Goal: Use online tool/utility: Utilize a website feature to perform a specific function

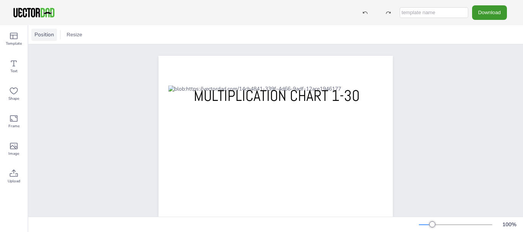
click at [47, 31] on div "Position" at bounding box center [44, 35] width 26 height 12
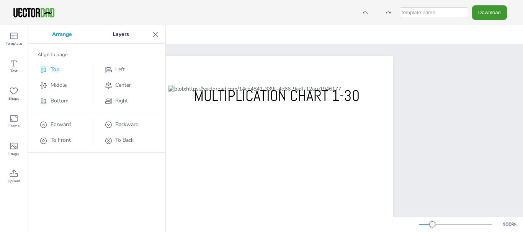
click at [55, 71] on span "Top" at bounding box center [54, 69] width 9 height 7
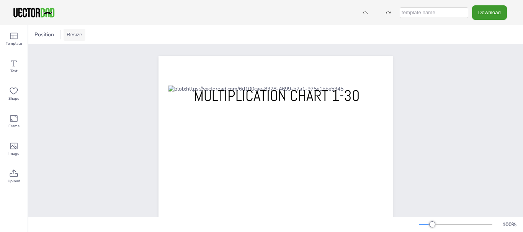
click at [67, 36] on button "Resize" at bounding box center [75, 35] width 22 height 12
click at [94, 37] on li "A4 (8.25in x 11.75in)" at bounding box center [96, 35] width 64 height 15
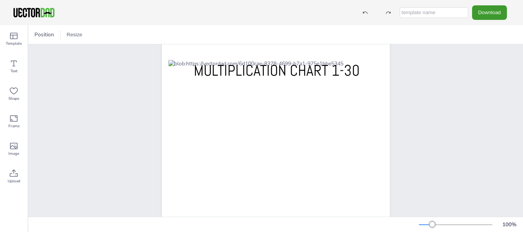
scroll to position [25, 0]
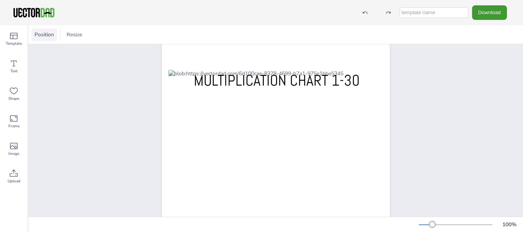
click at [50, 37] on span "Position" at bounding box center [44, 34] width 23 height 7
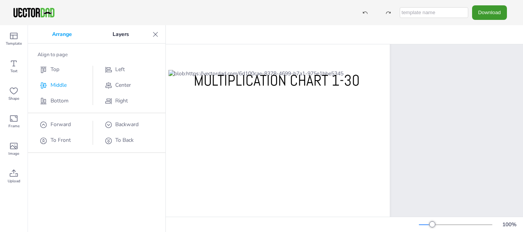
click at [54, 85] on span "Middle" at bounding box center [58, 84] width 16 height 7
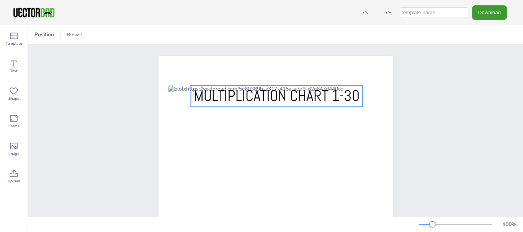
click at [214, 99] on span "MULTIPLICATION CHART 1-30" at bounding box center [277, 96] width 166 height 20
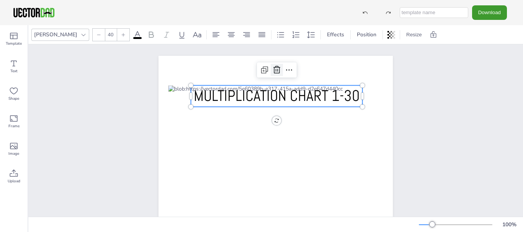
click at [273, 71] on icon at bounding box center [276, 70] width 7 height 8
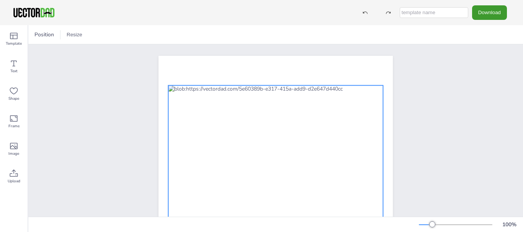
click at [241, 97] on div at bounding box center [275, 206] width 215 height 243
click at [244, 126] on div at bounding box center [275, 206] width 215 height 243
click at [287, 71] on icon at bounding box center [287, 69] width 9 height 9
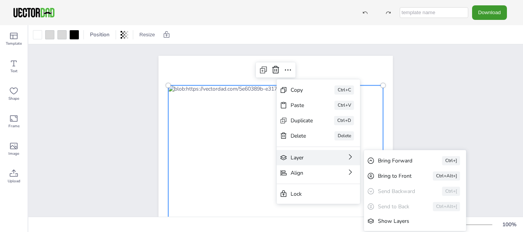
click at [298, 160] on div "Layer" at bounding box center [307, 157] width 34 height 7
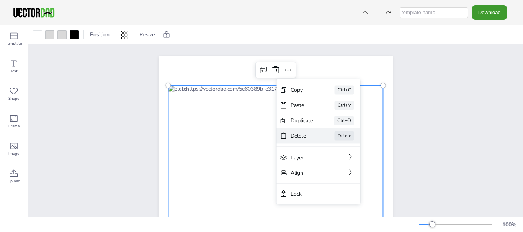
click at [299, 133] on div "Delete" at bounding box center [301, 135] width 23 height 7
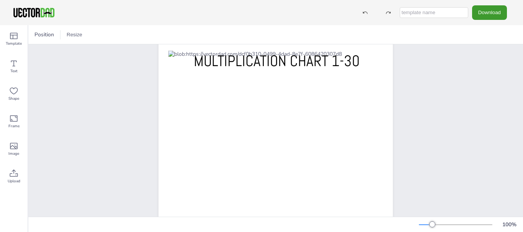
scroll to position [77, 0]
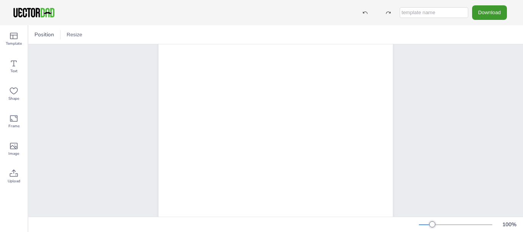
click at [225, 109] on div at bounding box center [275, 130] width 215 height 243
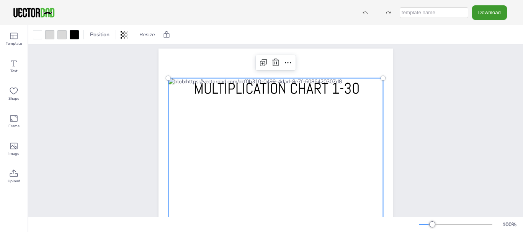
scroll to position [0, 0]
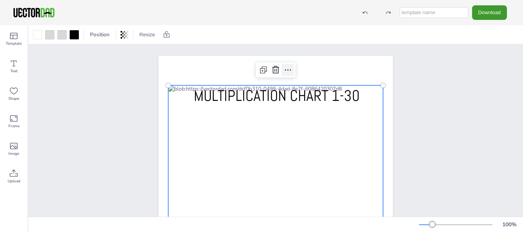
click at [287, 69] on icon at bounding box center [287, 69] width 9 height 9
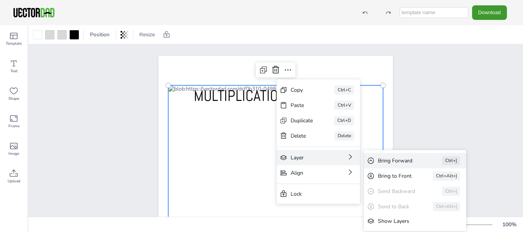
scroll to position [77, 0]
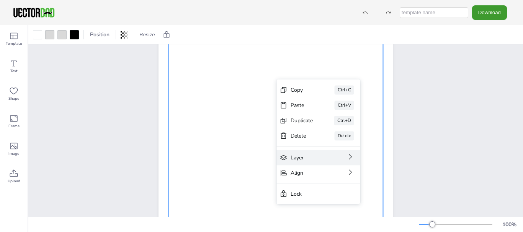
click at [278, 57] on div at bounding box center [275, 130] width 215 height 243
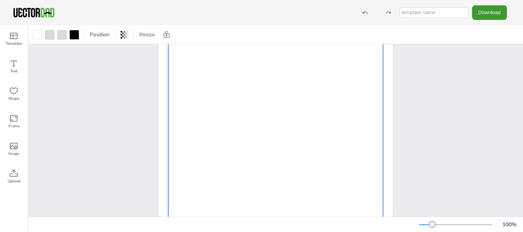
click at [278, 56] on div at bounding box center [275, 130] width 215 height 243
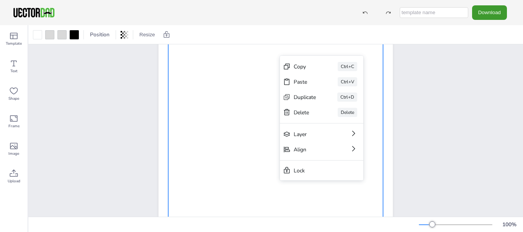
click at [239, 135] on div at bounding box center [275, 130] width 215 height 243
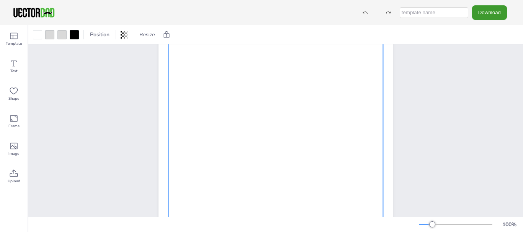
scroll to position [0, 0]
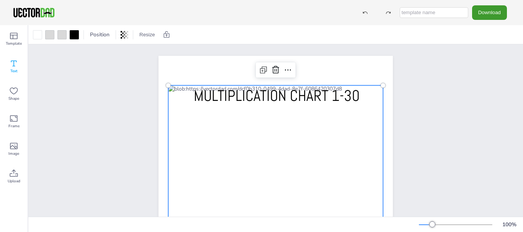
click at [18, 69] on div "Text" at bounding box center [14, 67] width 28 height 28
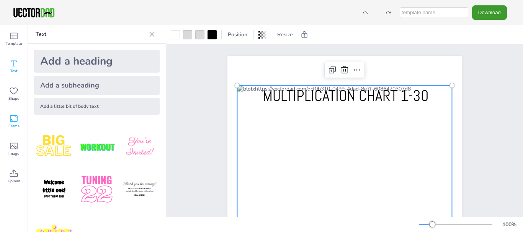
click at [16, 121] on icon at bounding box center [13, 118] width 9 height 9
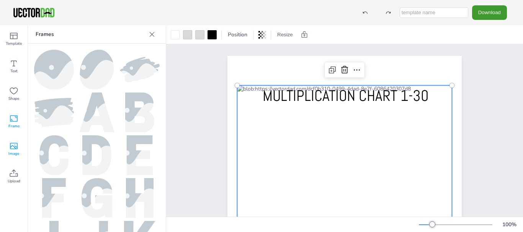
click at [16, 153] on span "Image" at bounding box center [13, 154] width 11 height 6
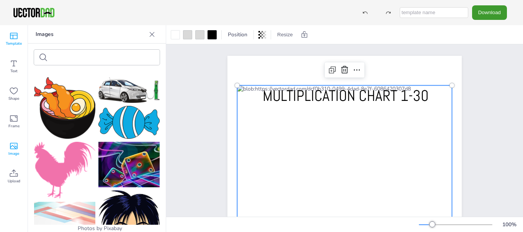
click at [18, 42] on span "Template" at bounding box center [14, 44] width 16 height 6
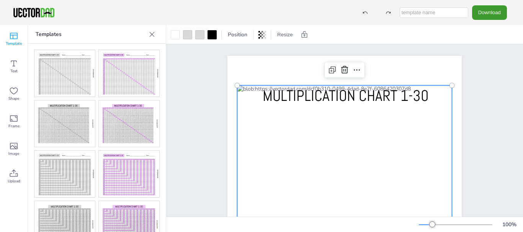
click at [153, 35] on icon at bounding box center [152, 34] width 5 height 5
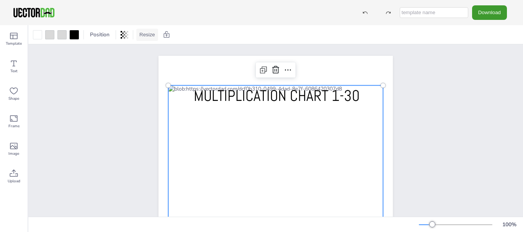
click at [150, 33] on button "Resize" at bounding box center [147, 35] width 22 height 12
click at [161, 36] on li "A4 (8.25in x 11.75in)" at bounding box center [168, 35] width 64 height 15
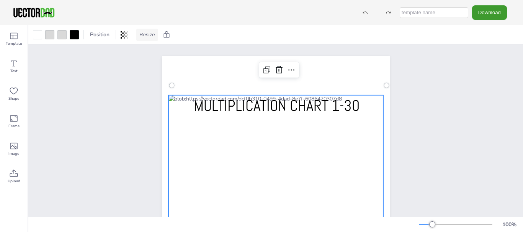
click at [142, 34] on button "Resize" at bounding box center [147, 35] width 22 height 12
click at [155, 38] on li "A4 (8.25in x 11.75in)" at bounding box center [168, 35] width 64 height 15
click at [106, 36] on span "Position" at bounding box center [99, 34] width 23 height 7
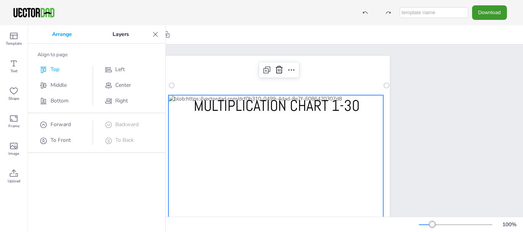
click at [55, 72] on span "Top" at bounding box center [54, 69] width 9 height 7
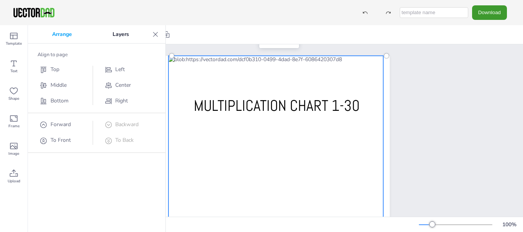
click at [425, 107] on div "[DOMAIN_NAME] MULTIPLICATION CHART 1-30" at bounding box center [275, 216] width 494 height 345
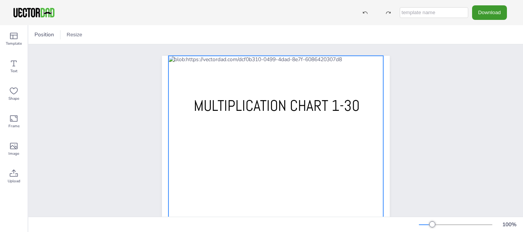
click at [234, 64] on div at bounding box center [275, 177] width 215 height 243
click at [101, 37] on span "Position" at bounding box center [99, 34] width 23 height 7
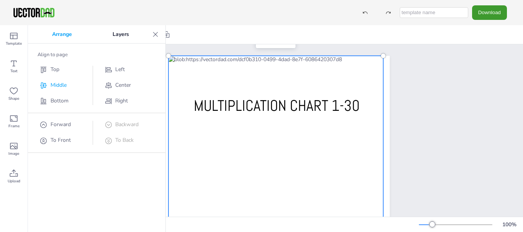
click at [59, 87] on span "Middle" at bounding box center [58, 84] width 16 height 7
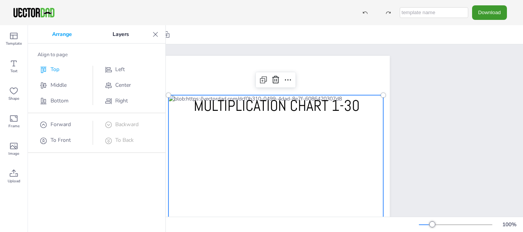
click at [57, 68] on span "Top" at bounding box center [54, 69] width 9 height 7
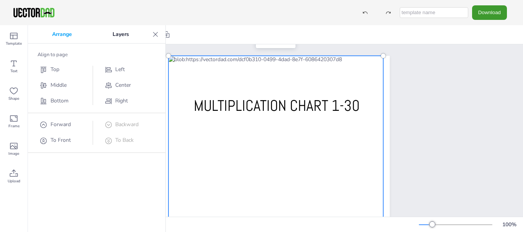
click at [247, 68] on div at bounding box center [275, 177] width 215 height 243
drag, startPoint x: 382, startPoint y: 58, endPoint x: 382, endPoint y: 75, distance: 17.6
click at [382, 75] on div "[DOMAIN_NAME] MULTIPLICATION CHART 1-30" at bounding box center [276, 217] width 228 height 322
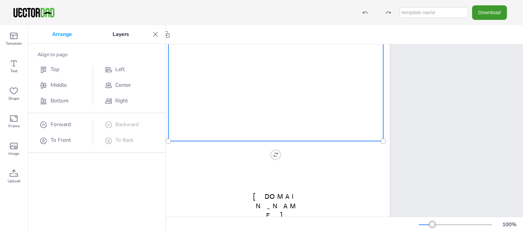
scroll to position [178, 0]
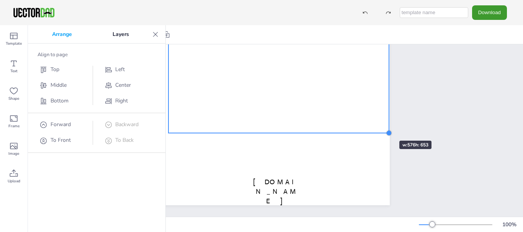
drag, startPoint x: 379, startPoint y: 121, endPoint x: 376, endPoint y: 127, distance: 7.4
click at [376, 127] on div "[DOMAIN_NAME] MULTIPLICATION CHART 1-30" at bounding box center [276, 44] width 228 height 322
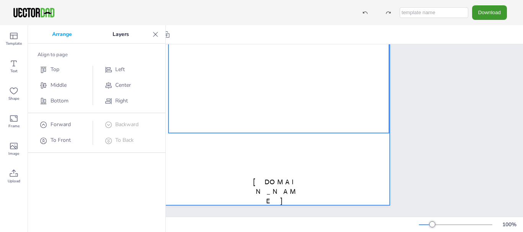
click at [277, 168] on div at bounding box center [276, 44] width 228 height 322
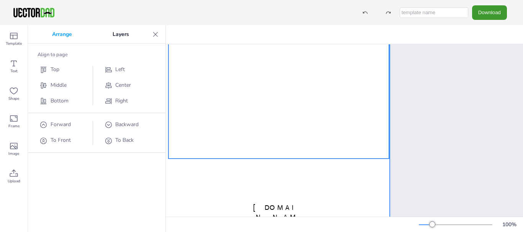
scroll to position [153, 0]
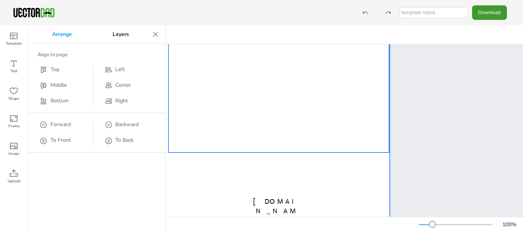
click at [252, 91] on div at bounding box center [278, 28] width 220 height 250
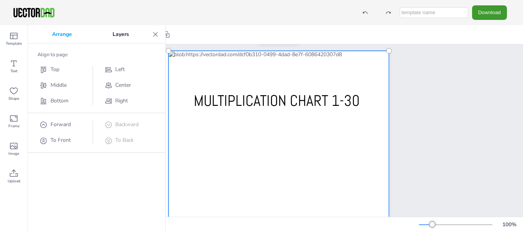
scroll to position [0, 0]
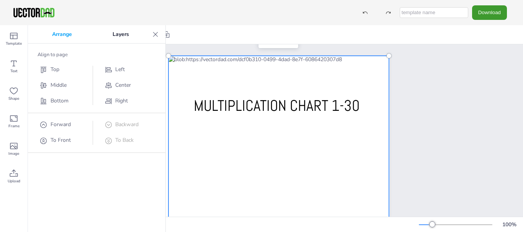
click at [248, 66] on div at bounding box center [278, 181] width 220 height 250
click at [391, 82] on div "[DOMAIN_NAME] MULTIPLICATION CHART 1-30" at bounding box center [275, 217] width 251 height 322
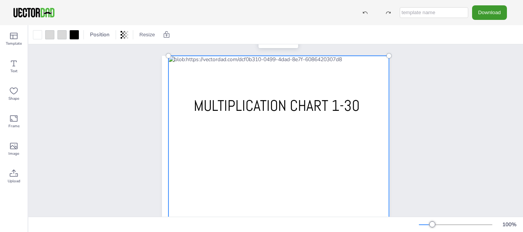
click at [334, 60] on div at bounding box center [278, 181] width 220 height 250
click at [257, 68] on div at bounding box center [278, 181] width 220 height 250
click at [241, 67] on div at bounding box center [278, 181] width 220 height 250
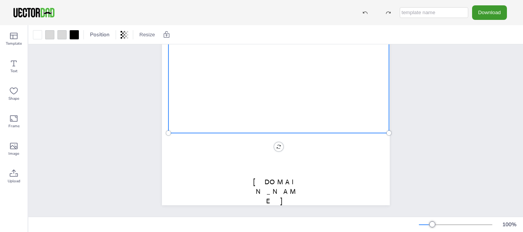
scroll to position [178, 0]
click at [276, 142] on div "[DOMAIN_NAME] MULTIPLICATION CHART 1-30 0 °" at bounding box center [276, 44] width 228 height 322
